Goal: Transaction & Acquisition: Purchase product/service

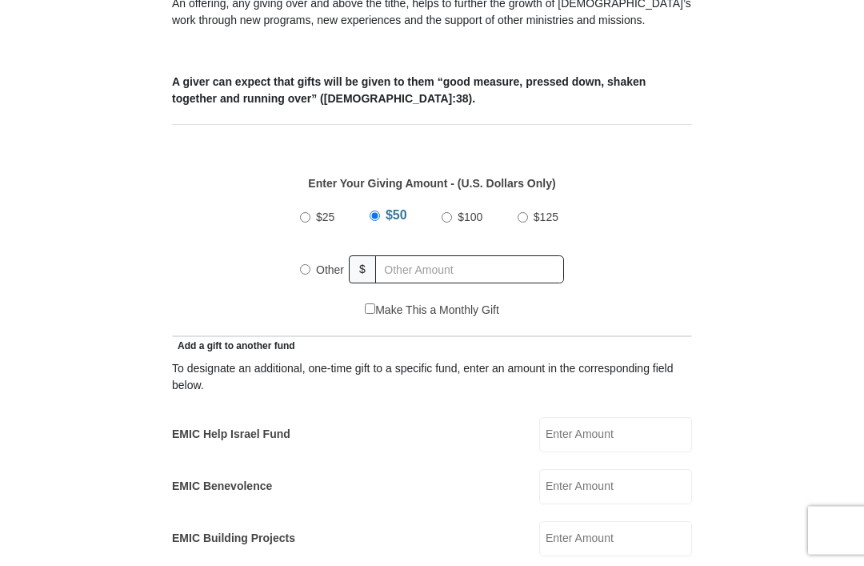
scroll to position [594, 0]
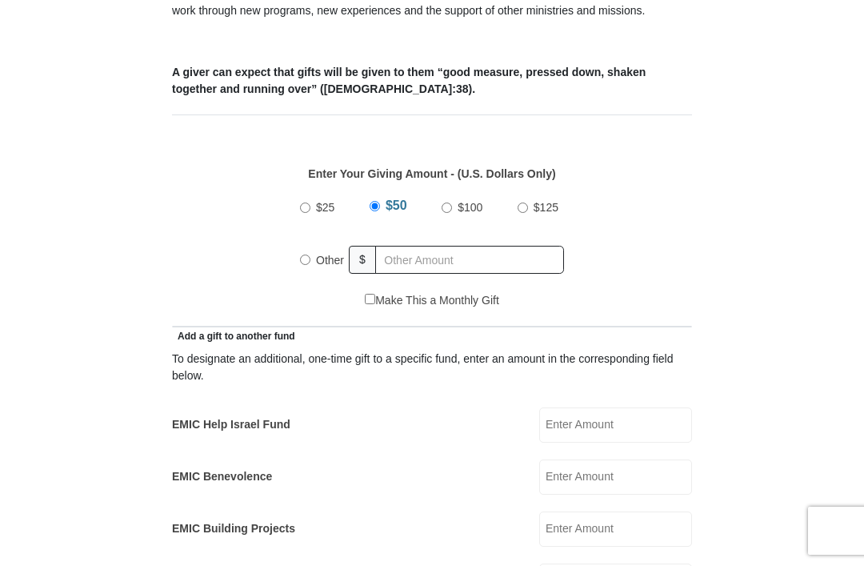
click at [466, 205] on span "$100" at bounding box center [470, 207] width 25 height 13
click at [452, 205] on input "$100" at bounding box center [447, 207] width 10 height 10
radio input "true"
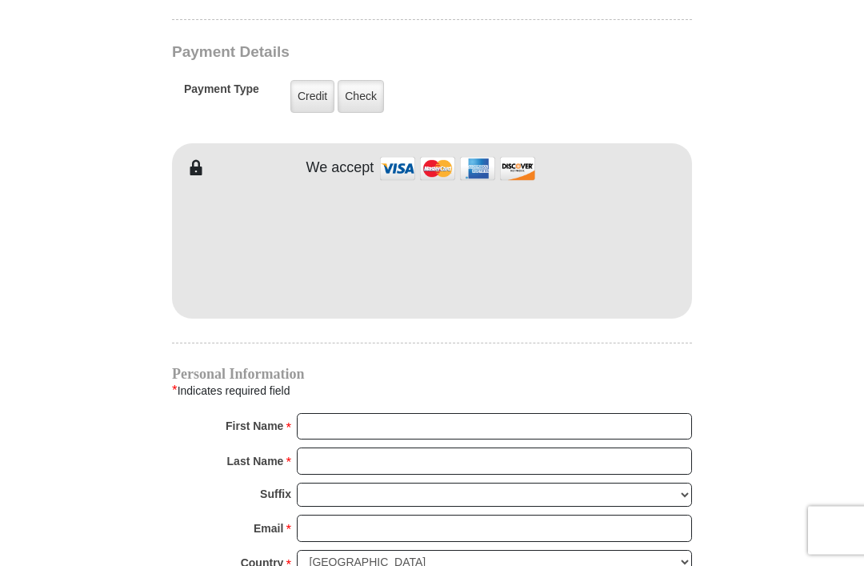
scroll to position [1260, 0]
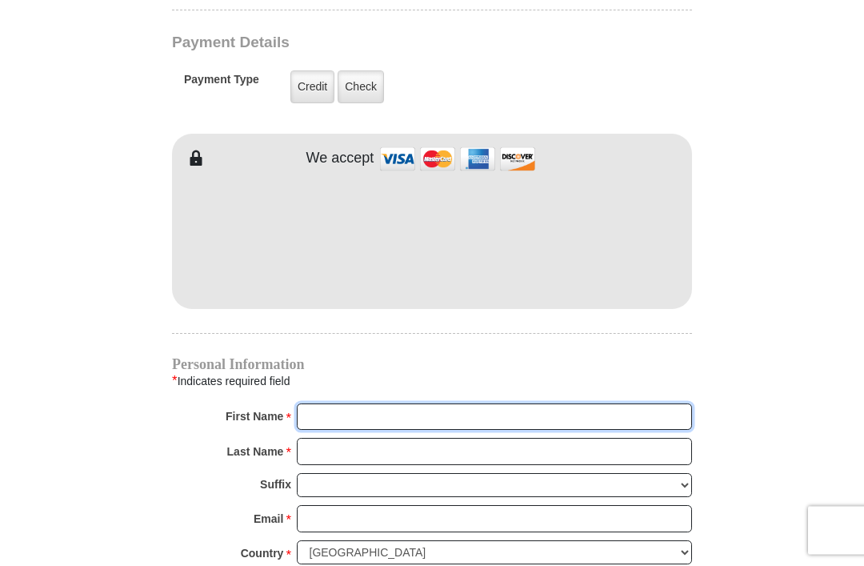
click at [375, 414] on input "First Name *" at bounding box center [494, 417] width 395 height 27
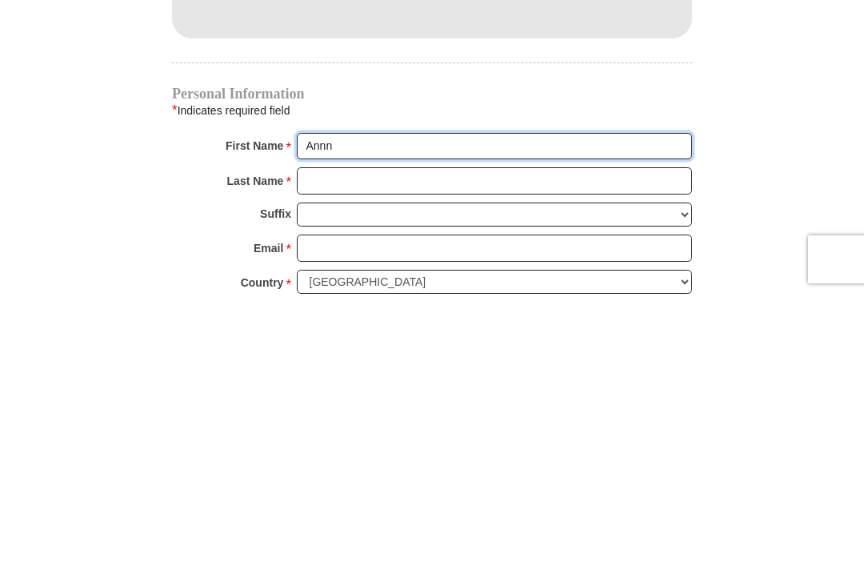
type input "Annn"
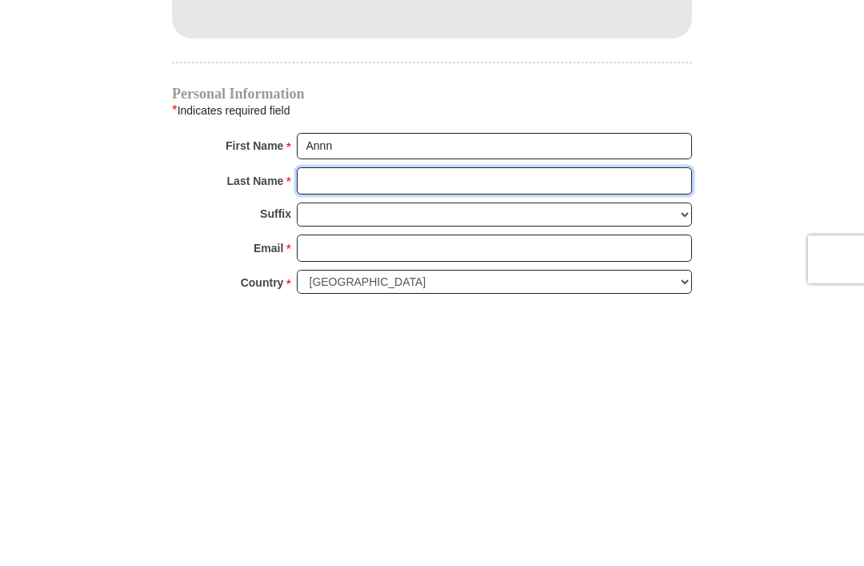
click at [378, 438] on input "Last Name *" at bounding box center [494, 451] width 395 height 27
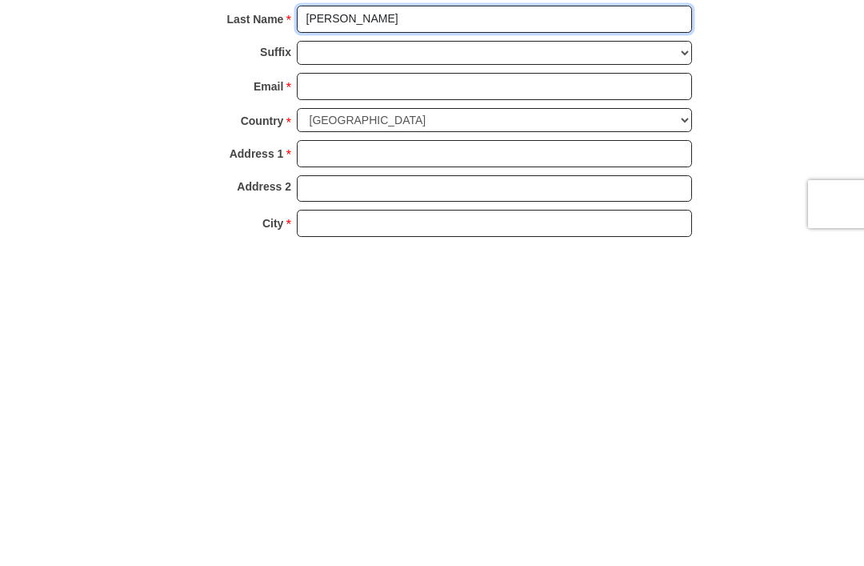
scroll to position [1367, 0]
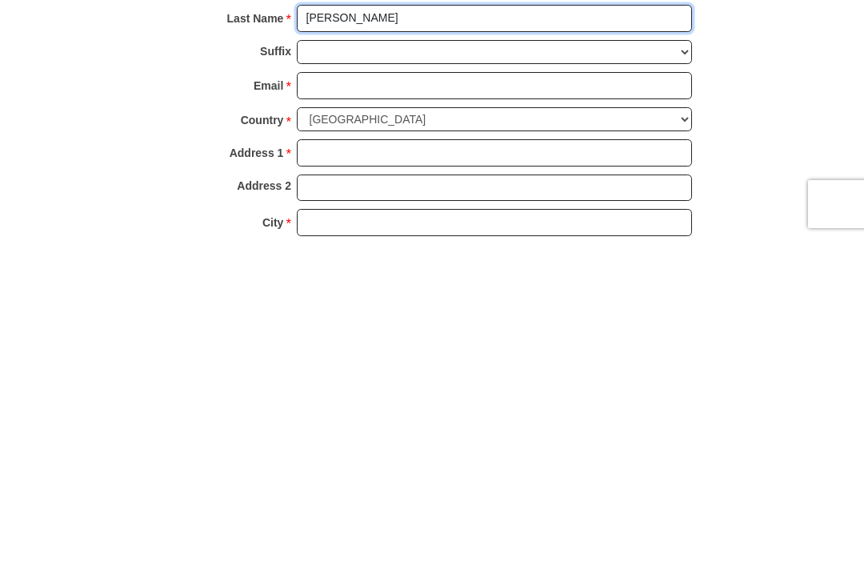
type input "[PERSON_NAME]"
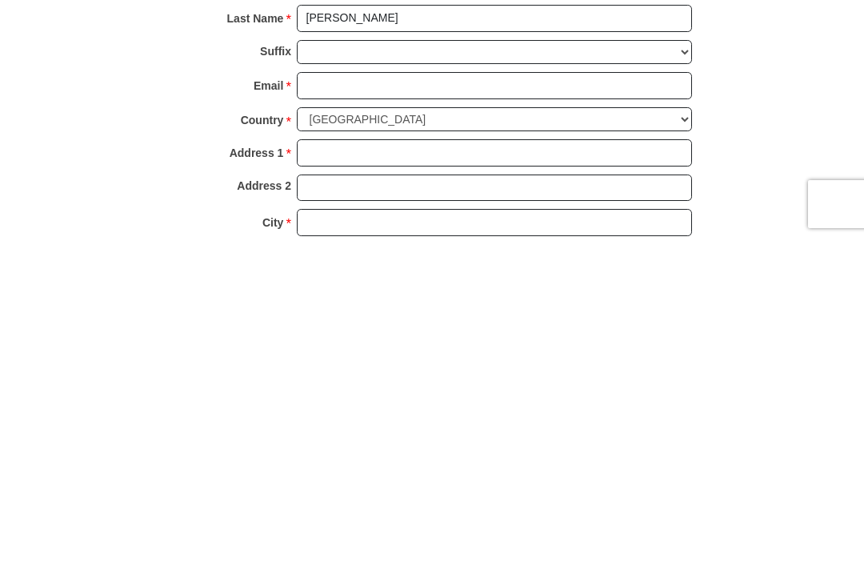
click at [430, 398] on input "Email *" at bounding box center [494, 411] width 395 height 27
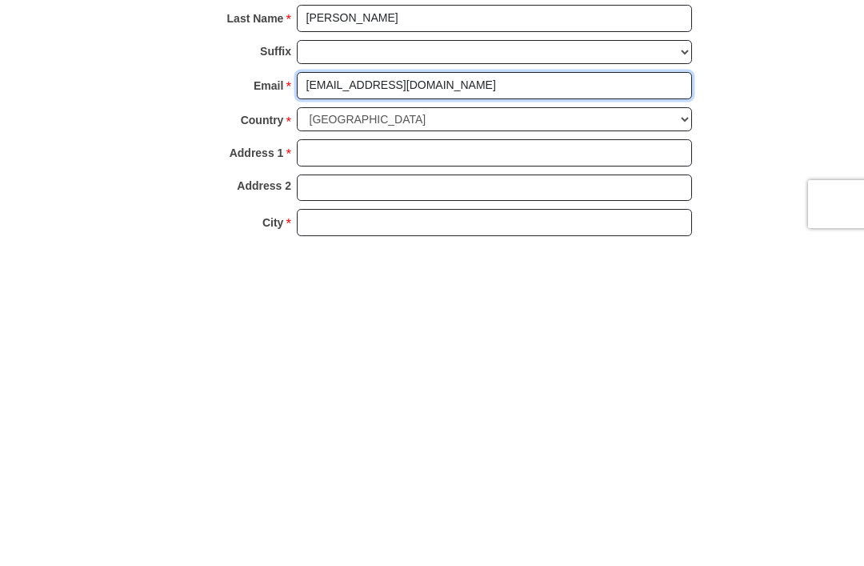
type input "[EMAIL_ADDRESS][DOMAIN_NAME]"
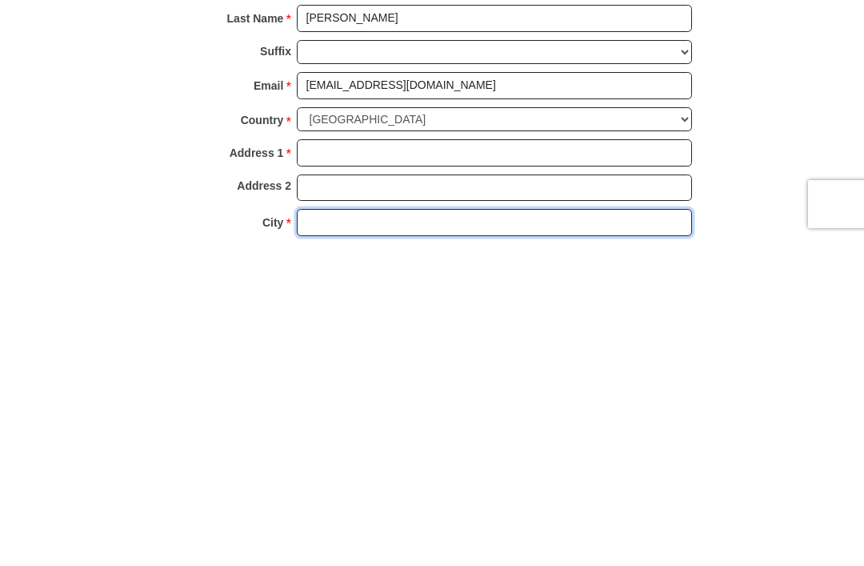
click at [354, 535] on input "City *" at bounding box center [494, 548] width 395 height 27
type input "[GEOGRAPHIC_DATA]"
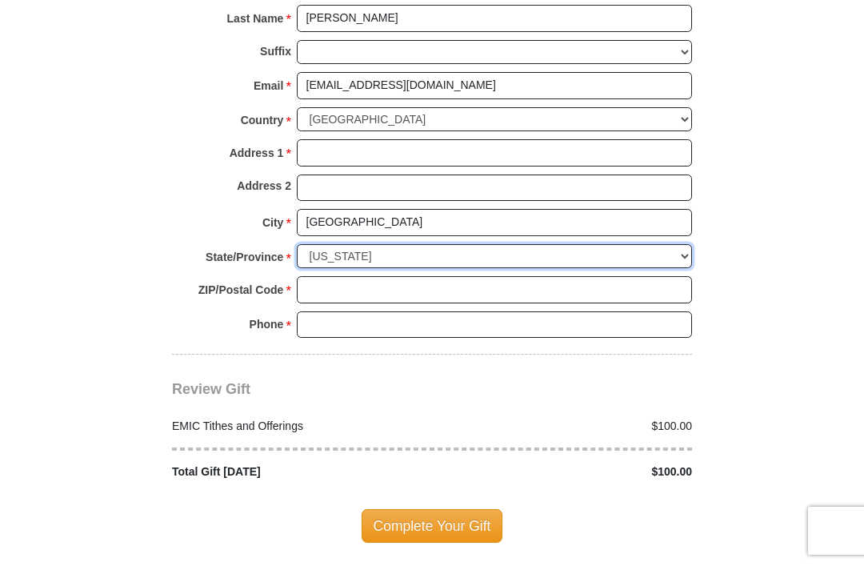
click at [409, 244] on select "Choose [US_STATE] [US_STATE] [US_STATE] [US_STATE] [US_STATE] Armed Forces Amer…" at bounding box center [494, 256] width 395 height 25
select select "NM"
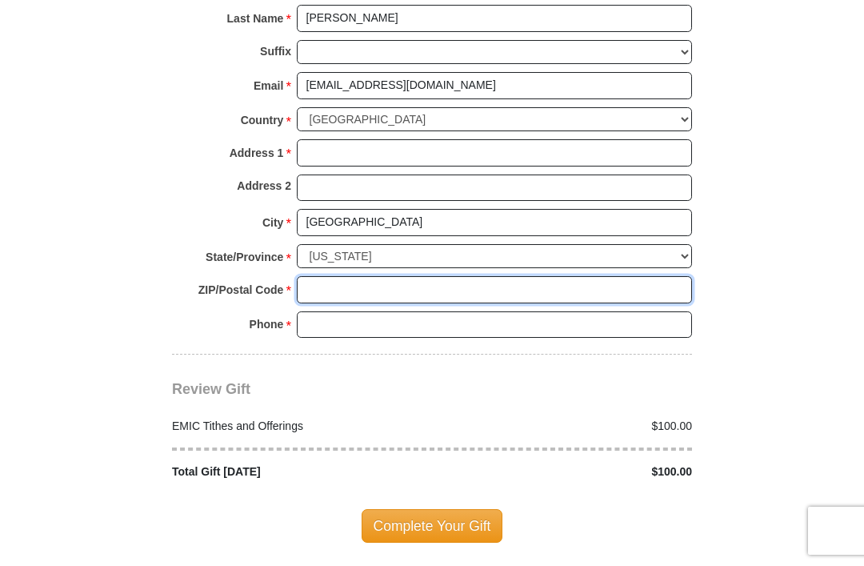
click at [378, 280] on input "ZIP/Postal Code *" at bounding box center [494, 289] width 395 height 27
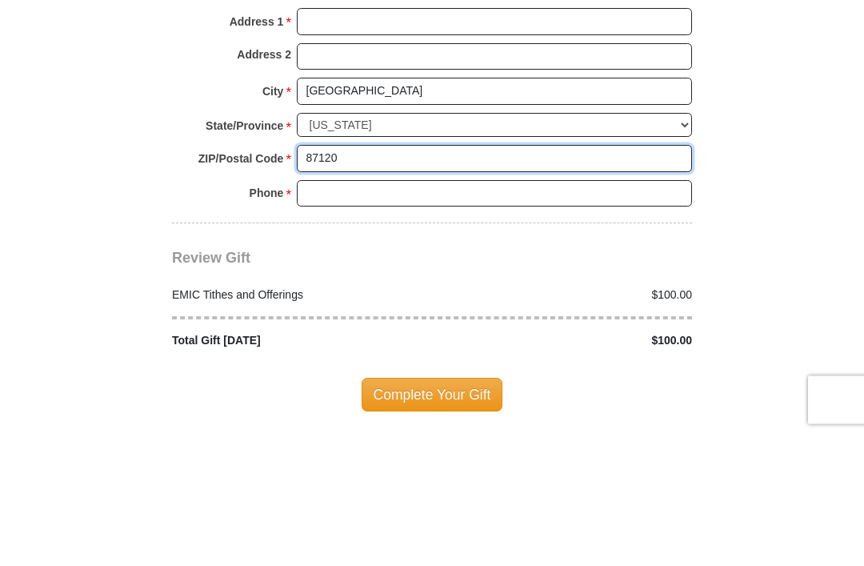
type input "87120"
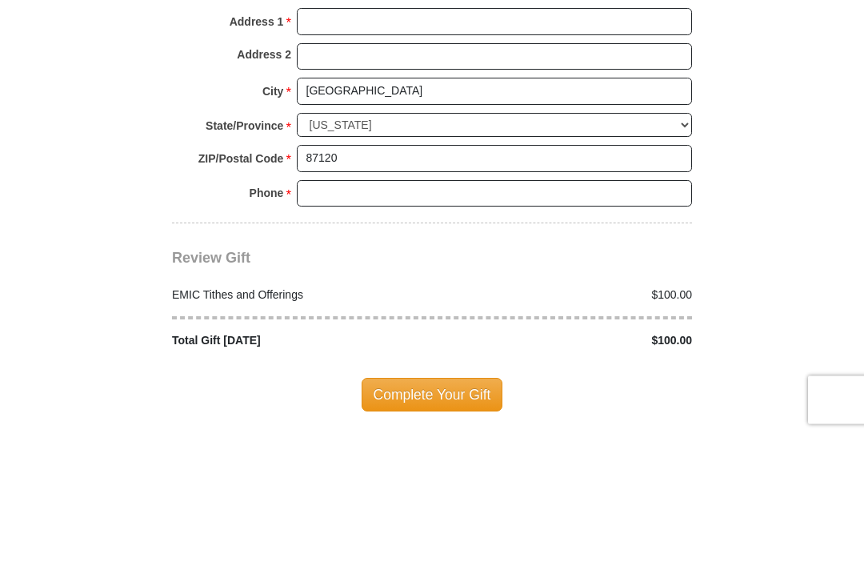
click at [388, 311] on input "Phone * *" at bounding box center [494, 324] width 395 height 27
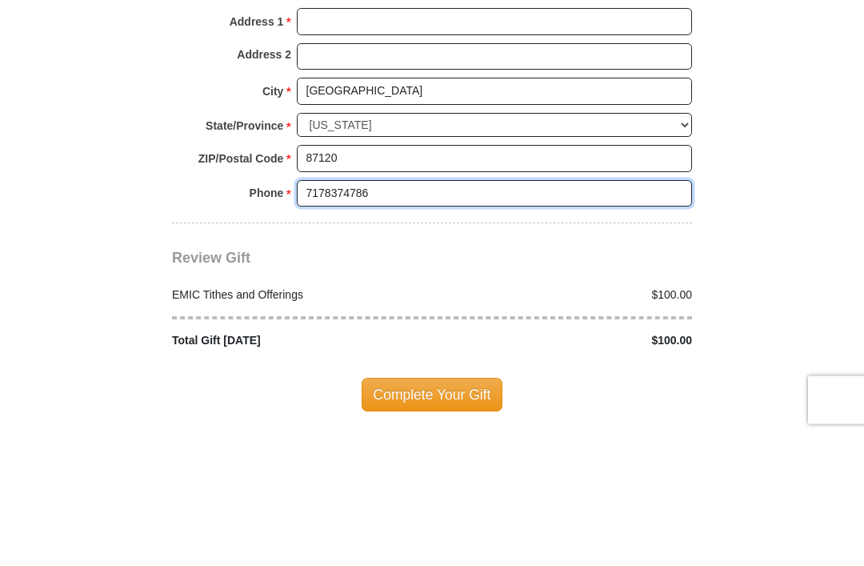
click at [319, 311] on input "7178374786" at bounding box center [494, 324] width 395 height 27
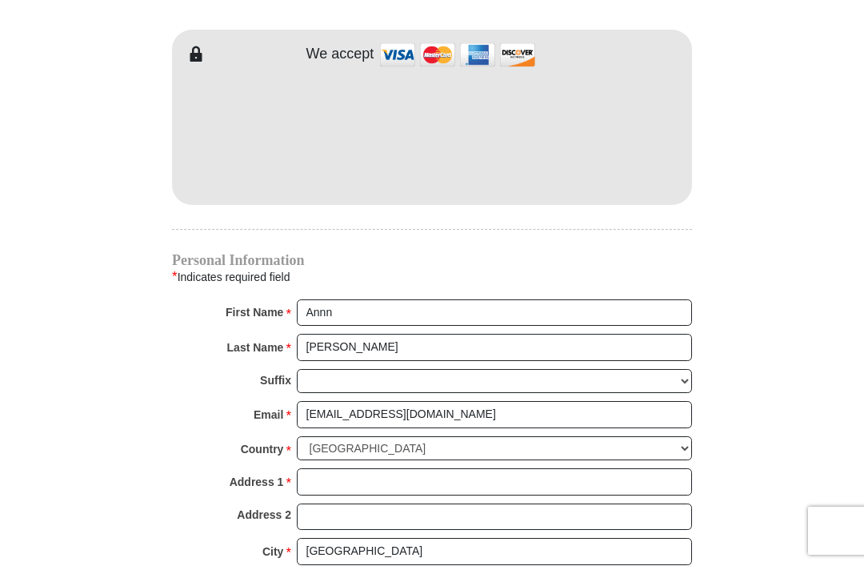
scroll to position [1558, 0]
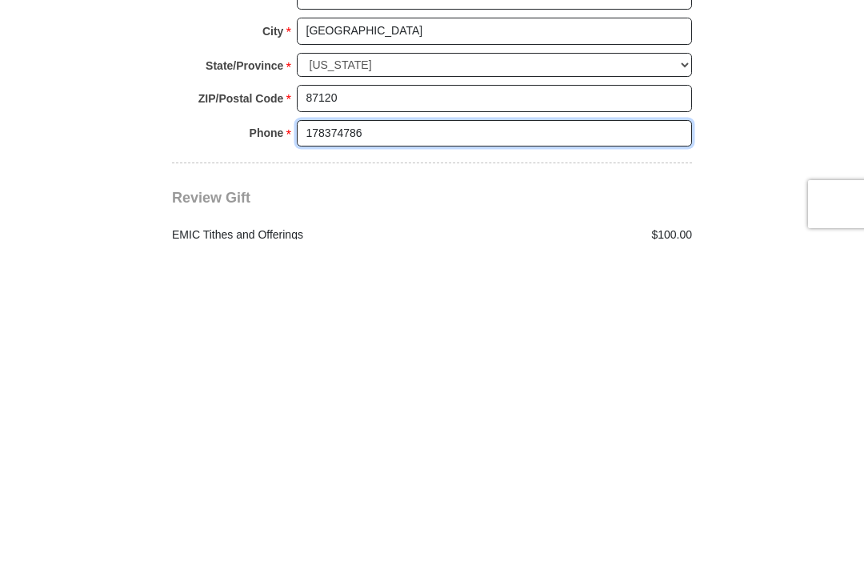
click at [412, 446] on input "178374786" at bounding box center [494, 459] width 395 height 27
type input "1"
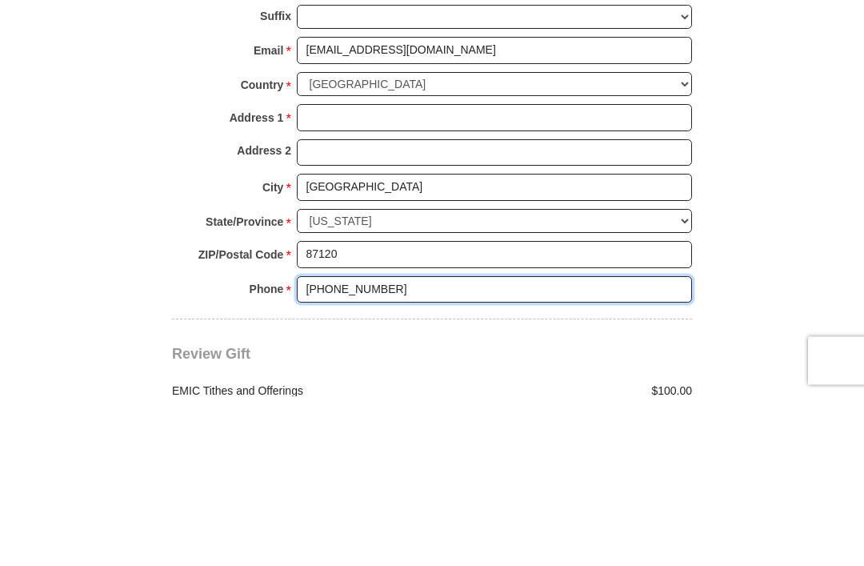
type input "[PHONE_NUMBER]"
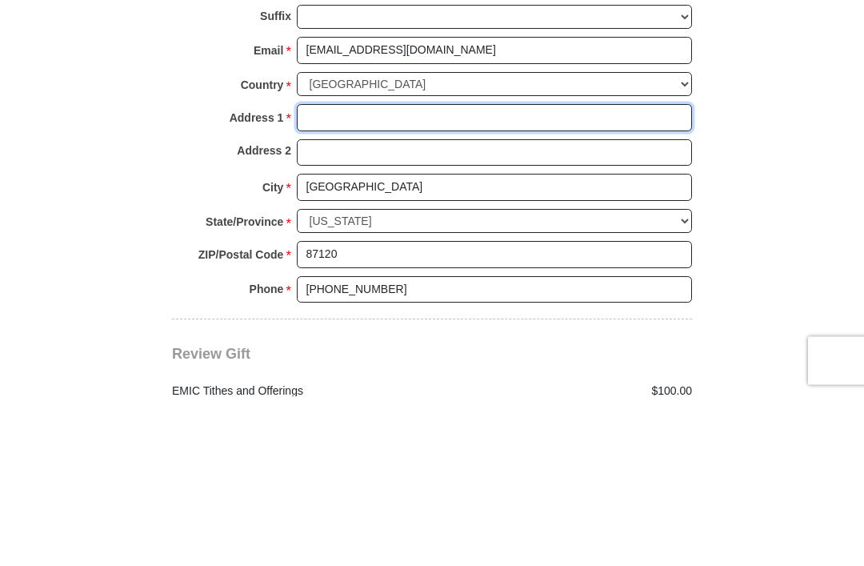
click at [402, 274] on input "Address 1 *" at bounding box center [494, 287] width 395 height 27
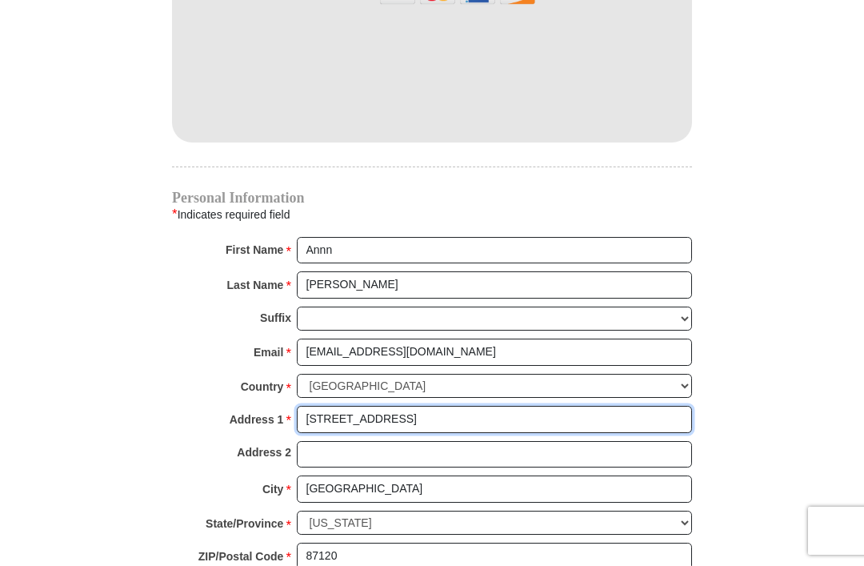
scroll to position [1426, 0]
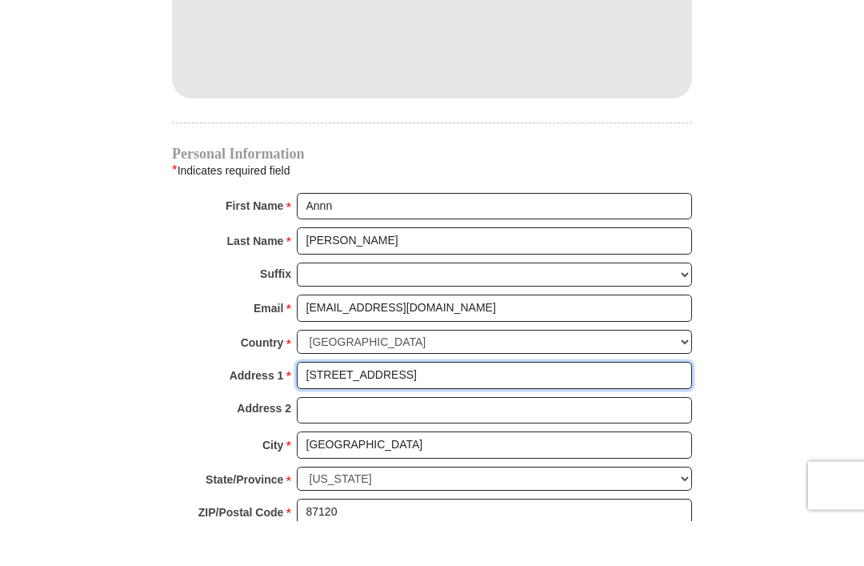
type input "[STREET_ADDRESS]"
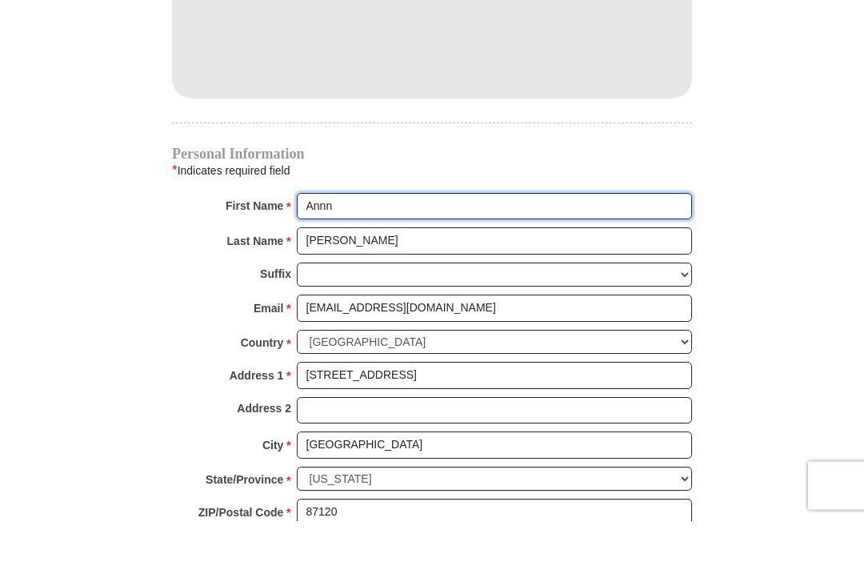
click at [398, 238] on input "Annn" at bounding box center [494, 251] width 395 height 27
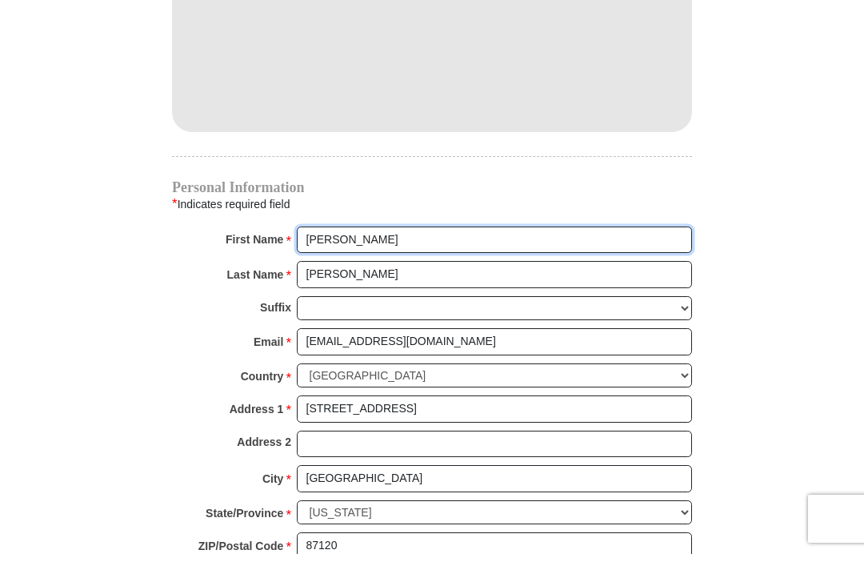
scroll to position [1388, 0]
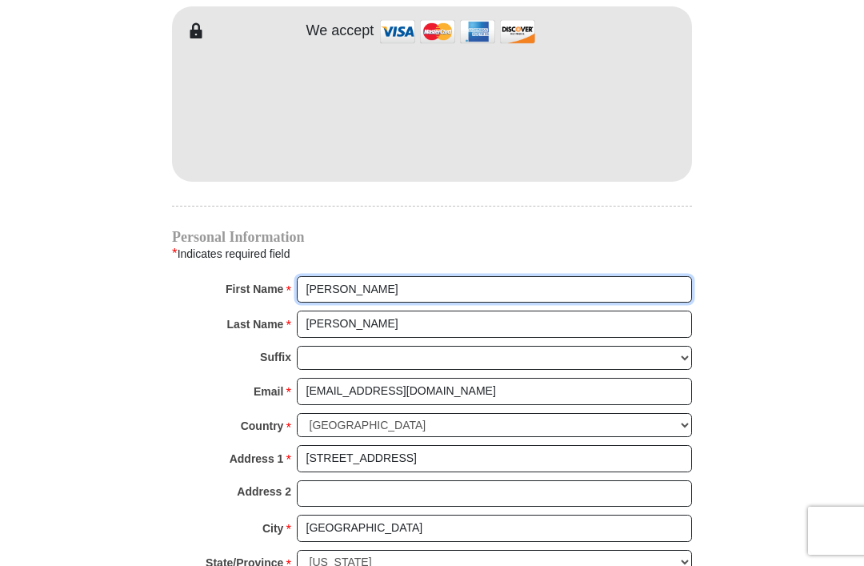
type input "[PERSON_NAME]"
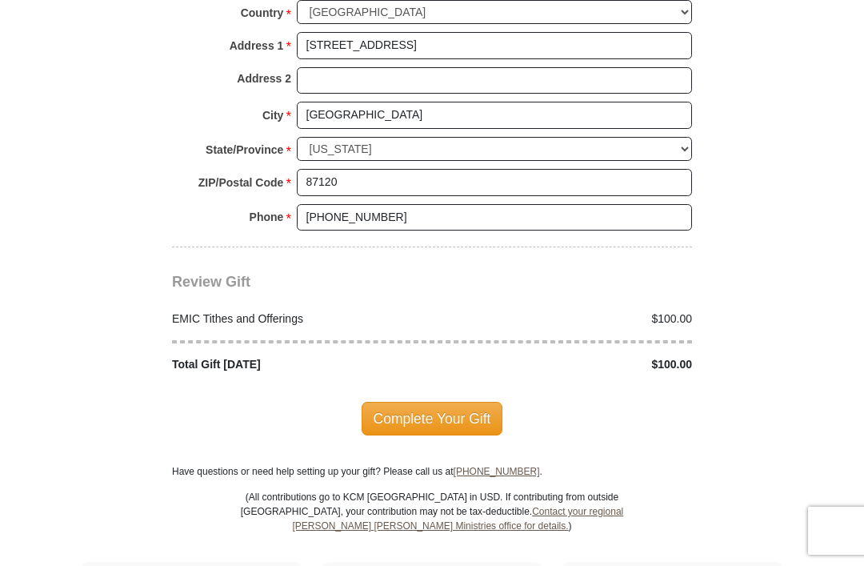
scroll to position [1822, 0]
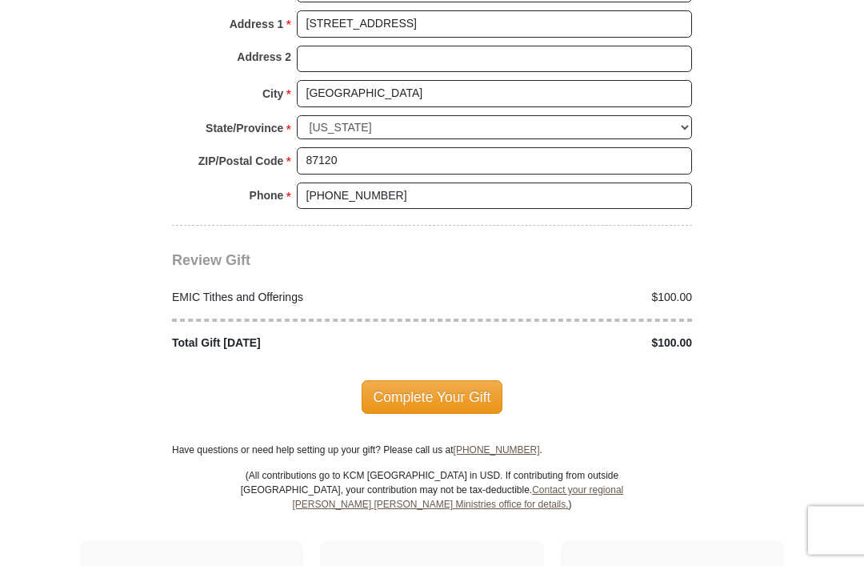
click at [458, 382] on span "Complete Your Gift" at bounding box center [433, 398] width 142 height 34
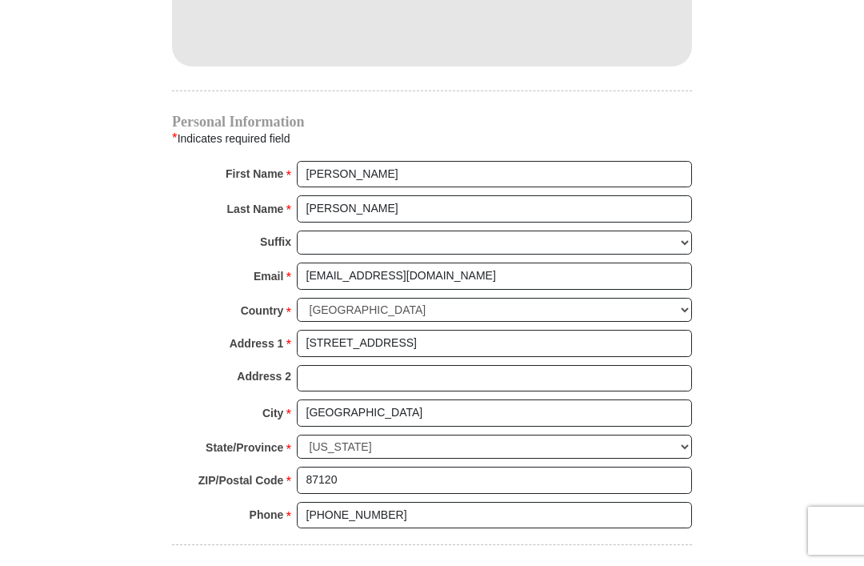
scroll to position [1286, 0]
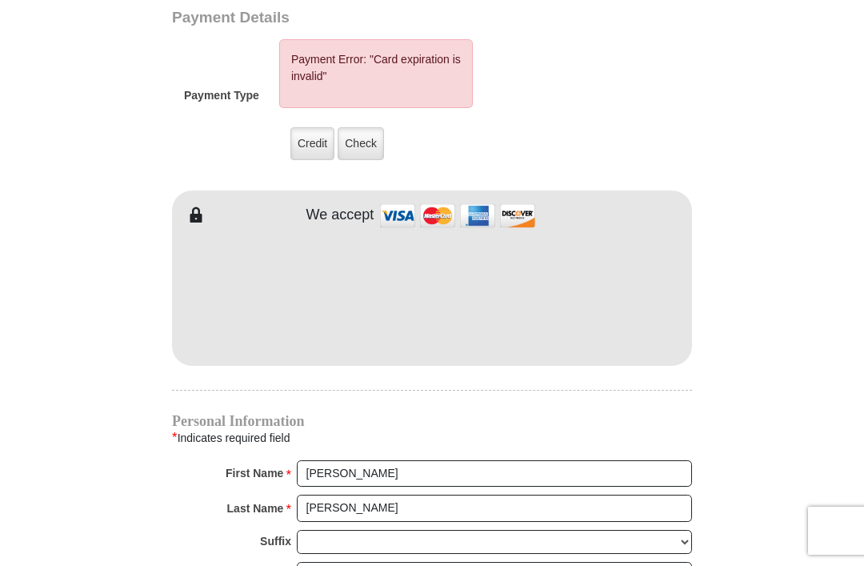
click at [316, 150] on label "Credit" at bounding box center [312, 143] width 44 height 33
click at [0, 0] on input "Credit" at bounding box center [0, 0] width 0 height 0
click at [310, 142] on label "Credit" at bounding box center [312, 143] width 44 height 33
click at [0, 0] on input "Credit" at bounding box center [0, 0] width 0 height 0
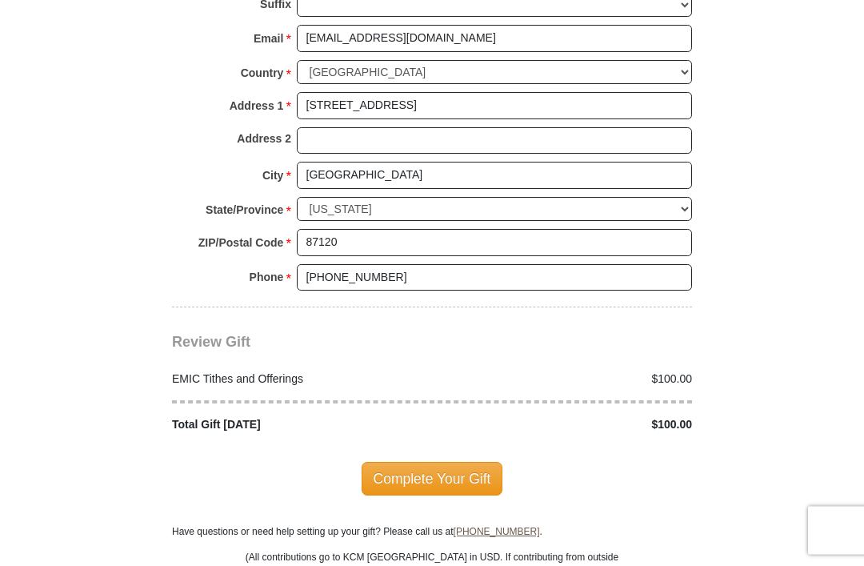
click at [451, 470] on span "Complete Your Gift" at bounding box center [433, 479] width 142 height 34
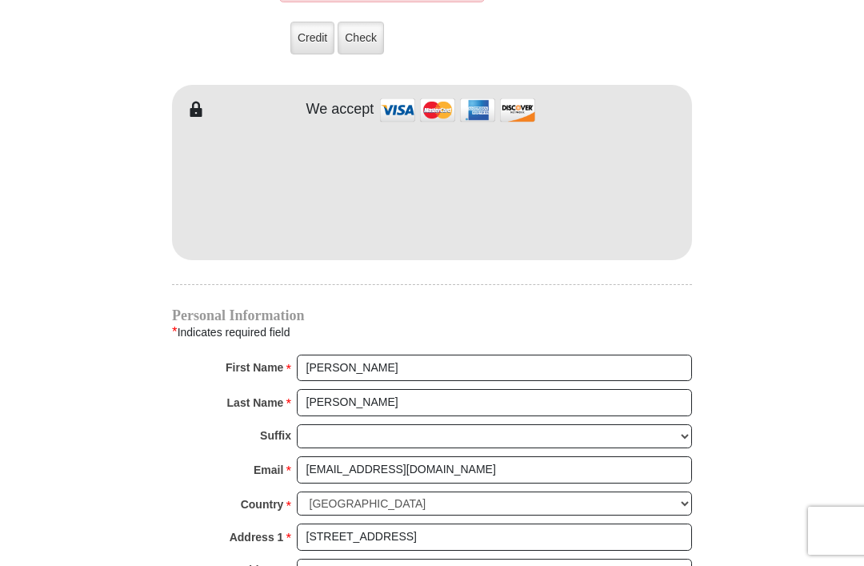
scroll to position [1424, 0]
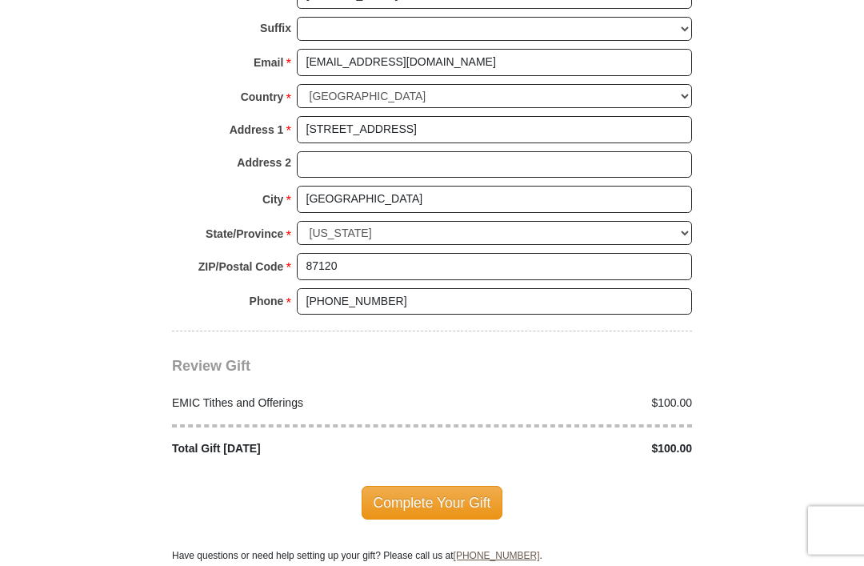
click at [464, 486] on span "Complete Your Gift" at bounding box center [433, 503] width 142 height 34
